Goal: Task Accomplishment & Management: Manage account settings

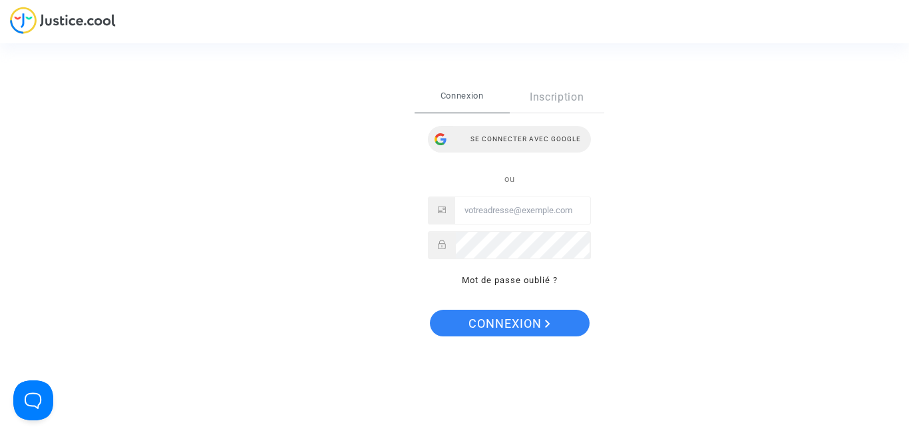
click at [530, 140] on div "Se connecter avec Google" at bounding box center [509, 139] width 163 height 27
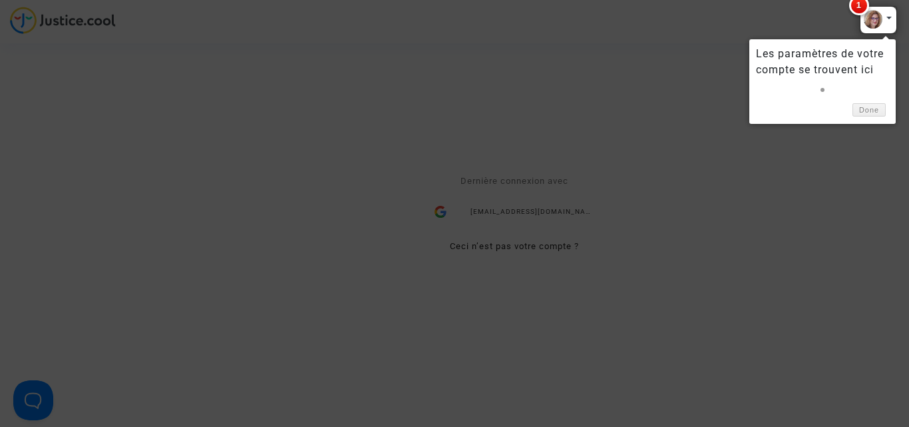
click at [864, 3] on span "1" at bounding box center [860, 5] width 20 height 20
click at [577, 130] on div at bounding box center [454, 213] width 909 height 427
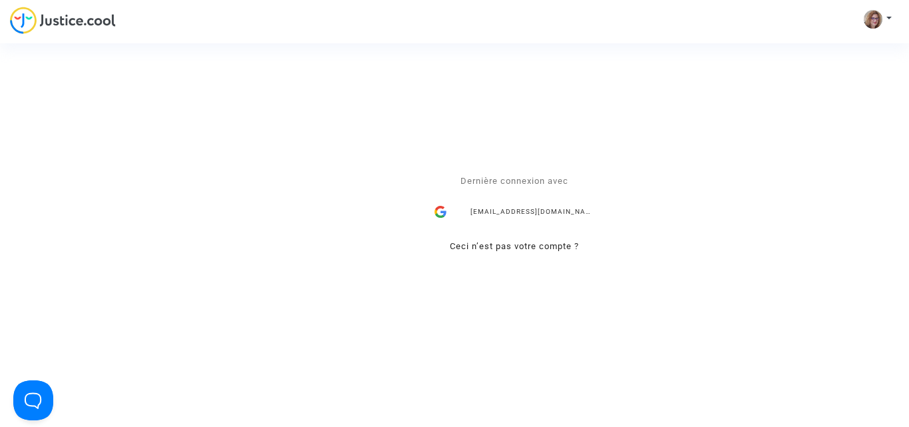
click at [878, 23] on div "Se connecter Dernière connexion avec [EMAIL_ADDRESS][DOMAIN_NAME] Ceci n’est pa…" at bounding box center [454, 213] width 909 height 427
click at [886, 21] on div "Se connecter Dernière connexion avec [EMAIL_ADDRESS][DOMAIN_NAME] Ceci n’est pa…" at bounding box center [454, 213] width 909 height 427
click at [887, 21] on div "Se connecter Dernière connexion avec [EMAIL_ADDRESS][DOMAIN_NAME] Ceci n’est pa…" at bounding box center [454, 213] width 909 height 427
